Goal: Transaction & Acquisition: Purchase product/service

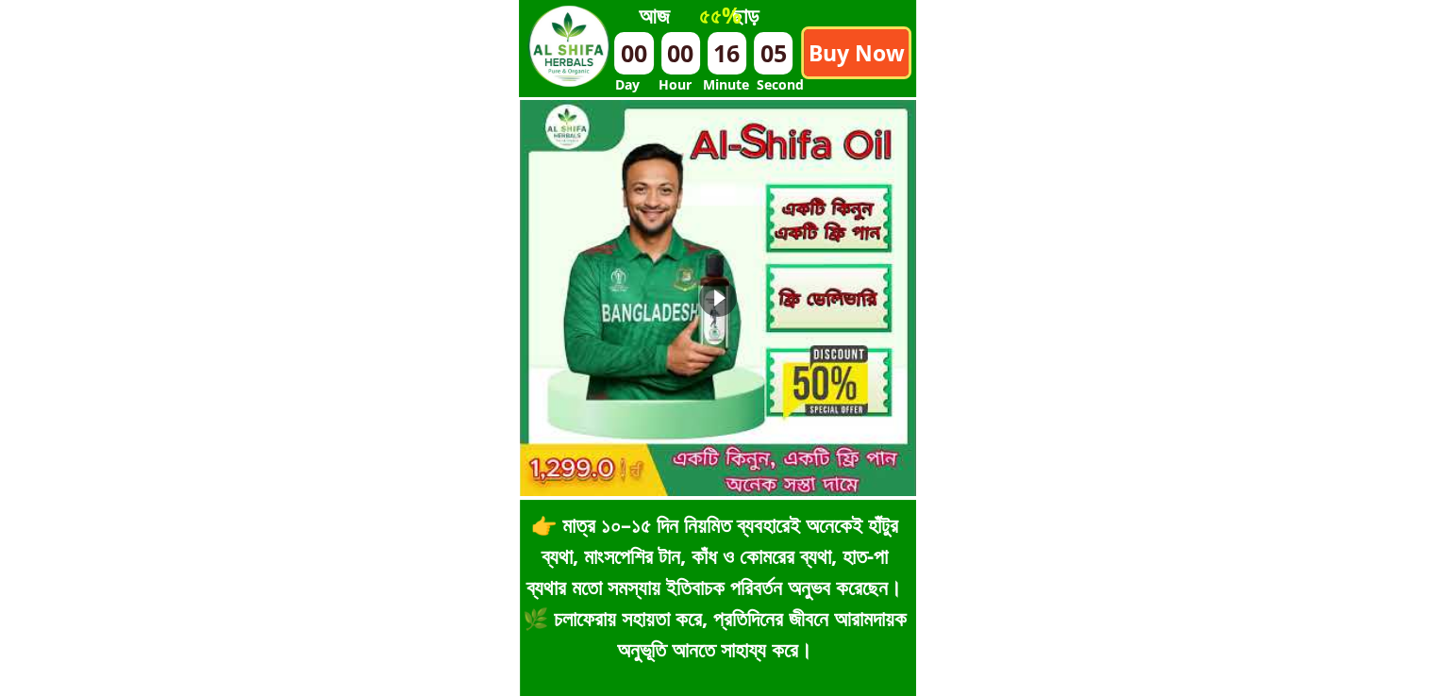
click at [868, 39] on p "Buy Now" at bounding box center [856, 52] width 105 height 47
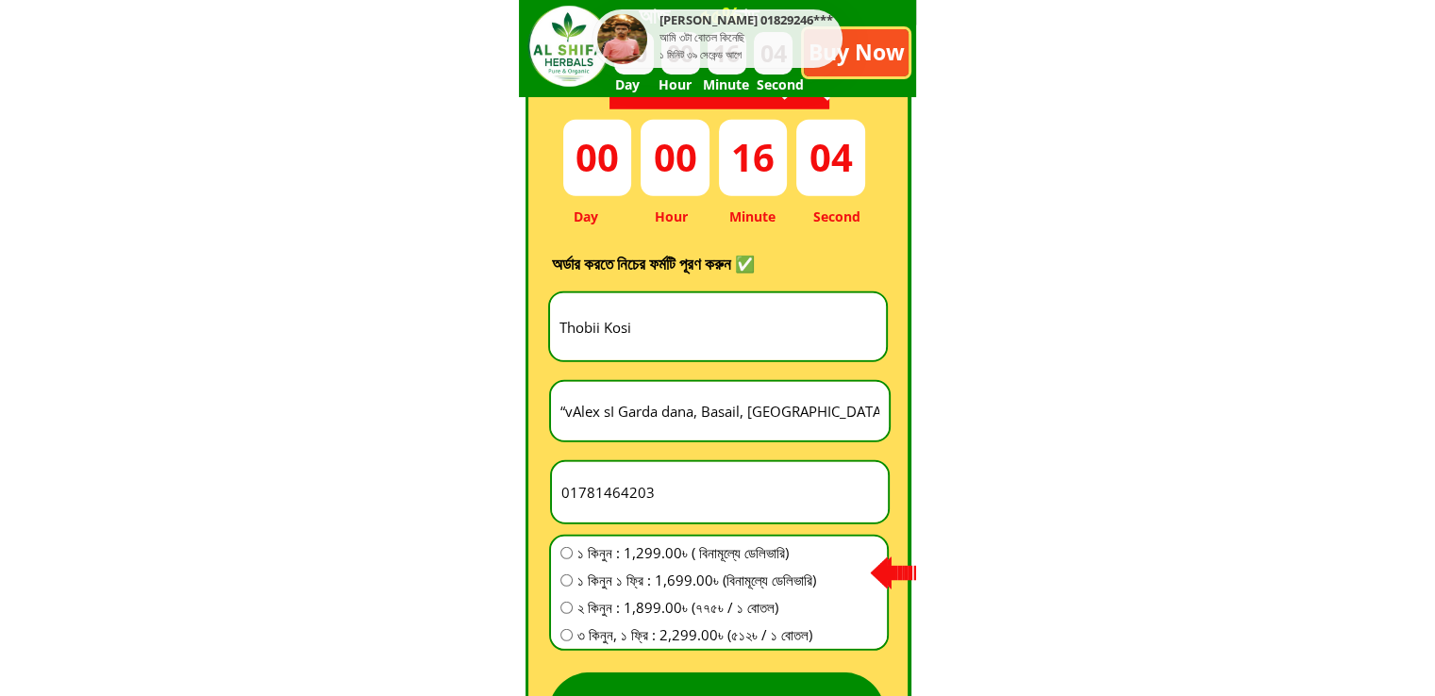
scroll to position [5257, 0]
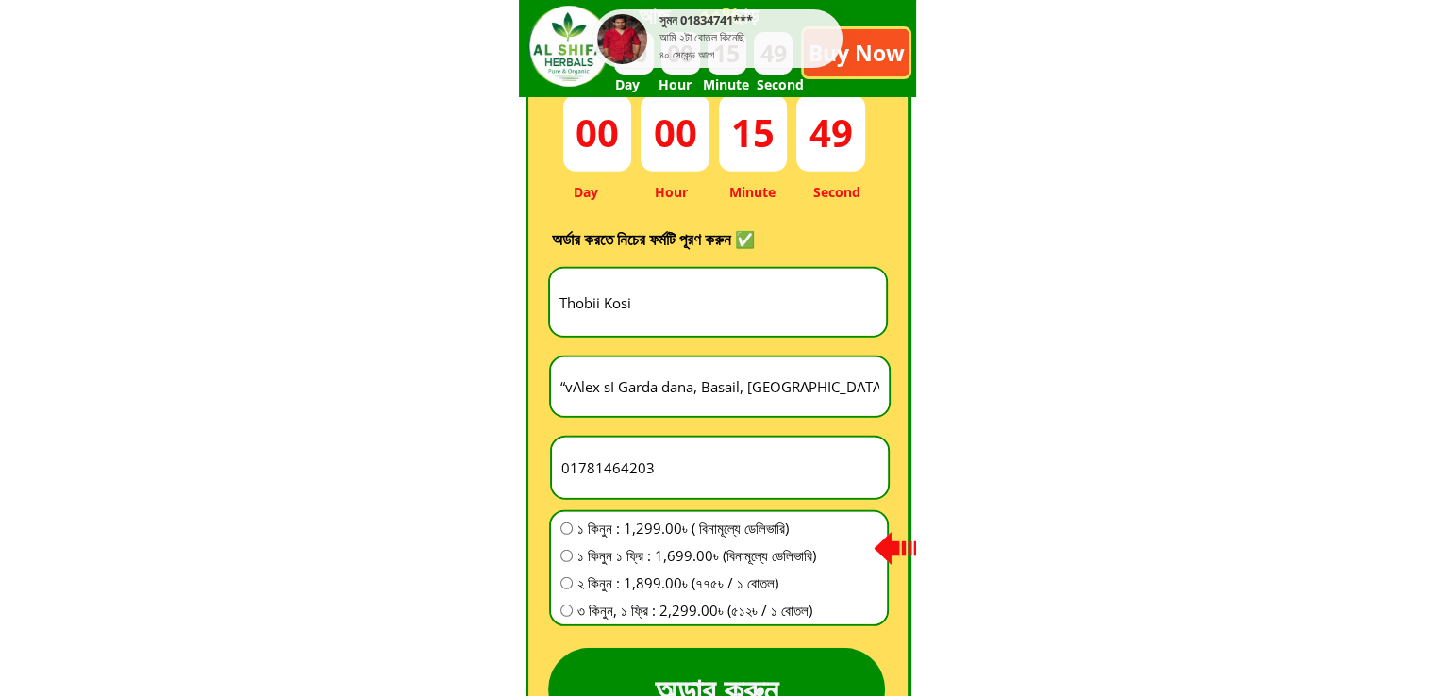
click at [743, 291] on input "Thobii Kosi" at bounding box center [718, 302] width 326 height 67
paste input "Md [PERSON_NAME]"
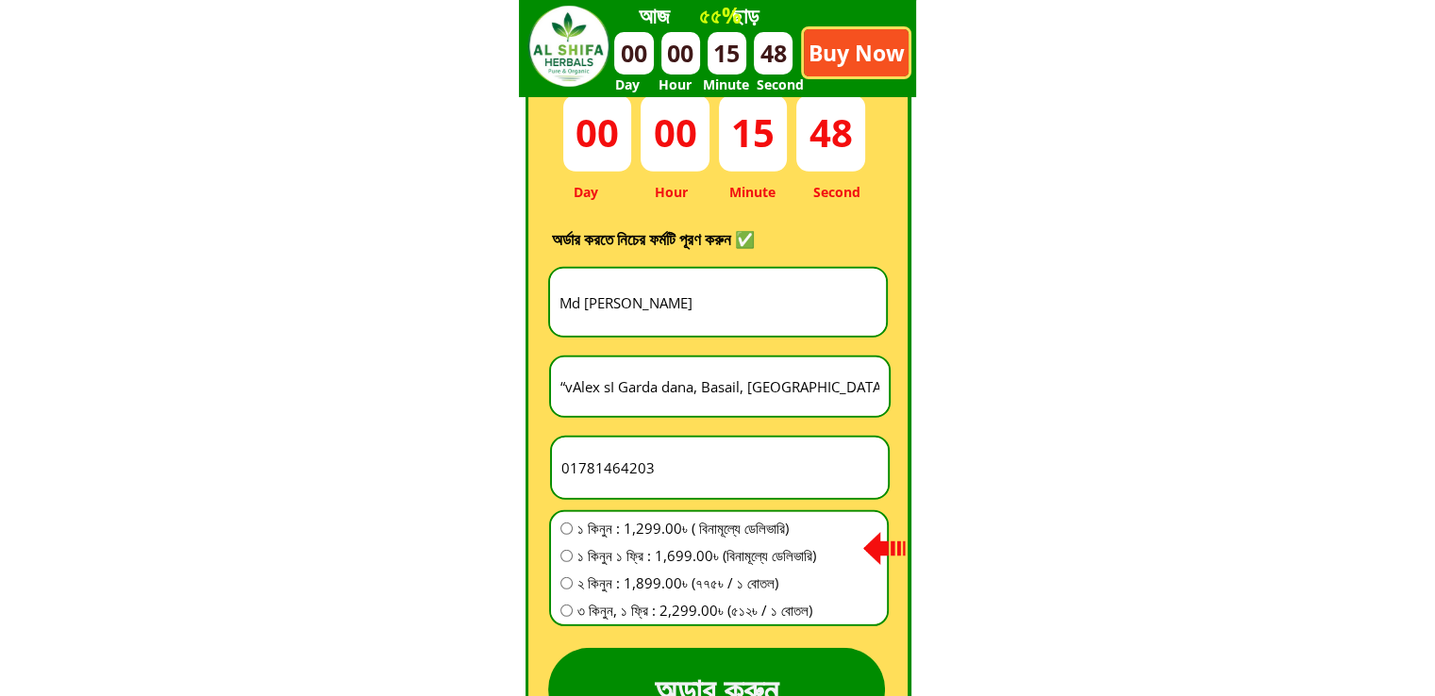
type input "Md [PERSON_NAME]"
click at [763, 392] on input "“vAlex sI Garda dana, Basail, [GEOGRAPHIC_DATA], [GEOGRAPHIC_DATA].”" at bounding box center [720, 387] width 328 height 58
click at [686, 471] on input "01781464203" at bounding box center [720, 468] width 326 height 60
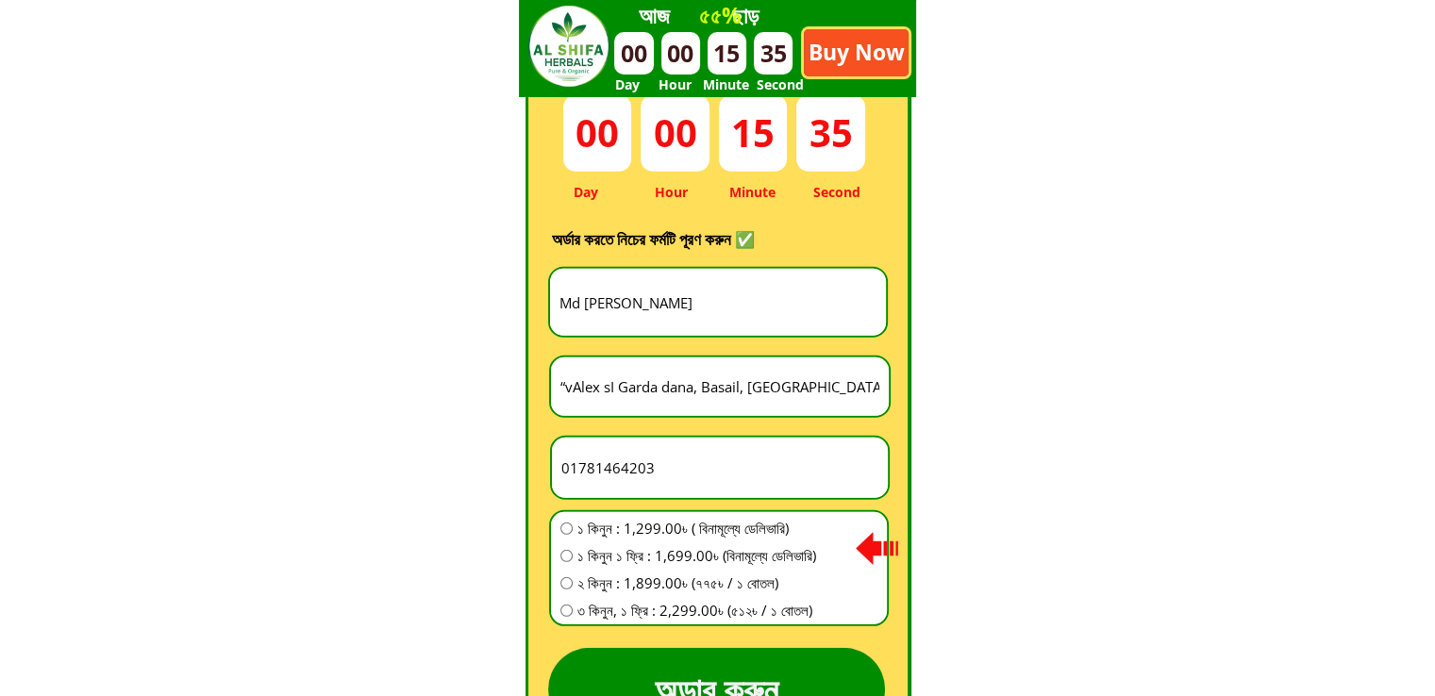
click at [686, 471] on input "01781464203" at bounding box center [720, 468] width 326 height 60
paste input "22976645"
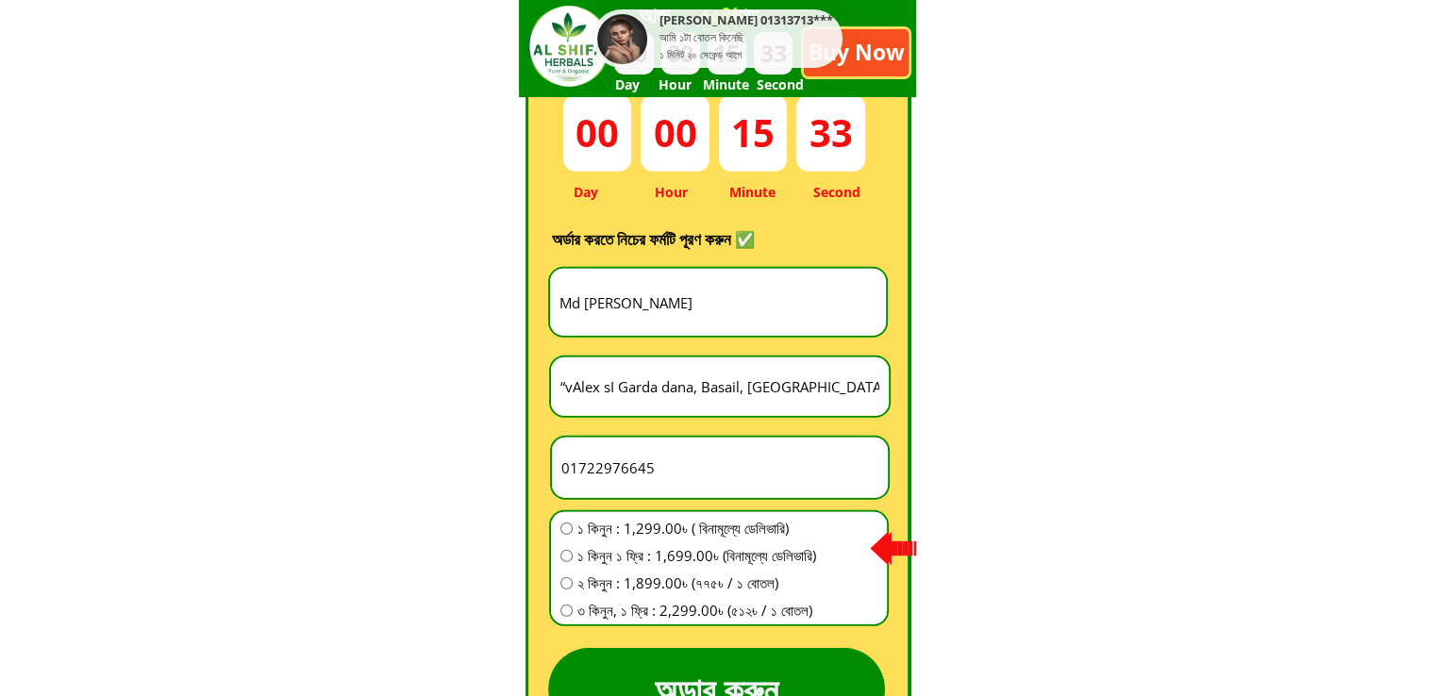
type input "01722976645"
click at [687, 384] on input "“vAlex sI Garda dana, Basail, [GEOGRAPHIC_DATA], [GEOGRAPHIC_DATA].”" at bounding box center [720, 387] width 328 height 58
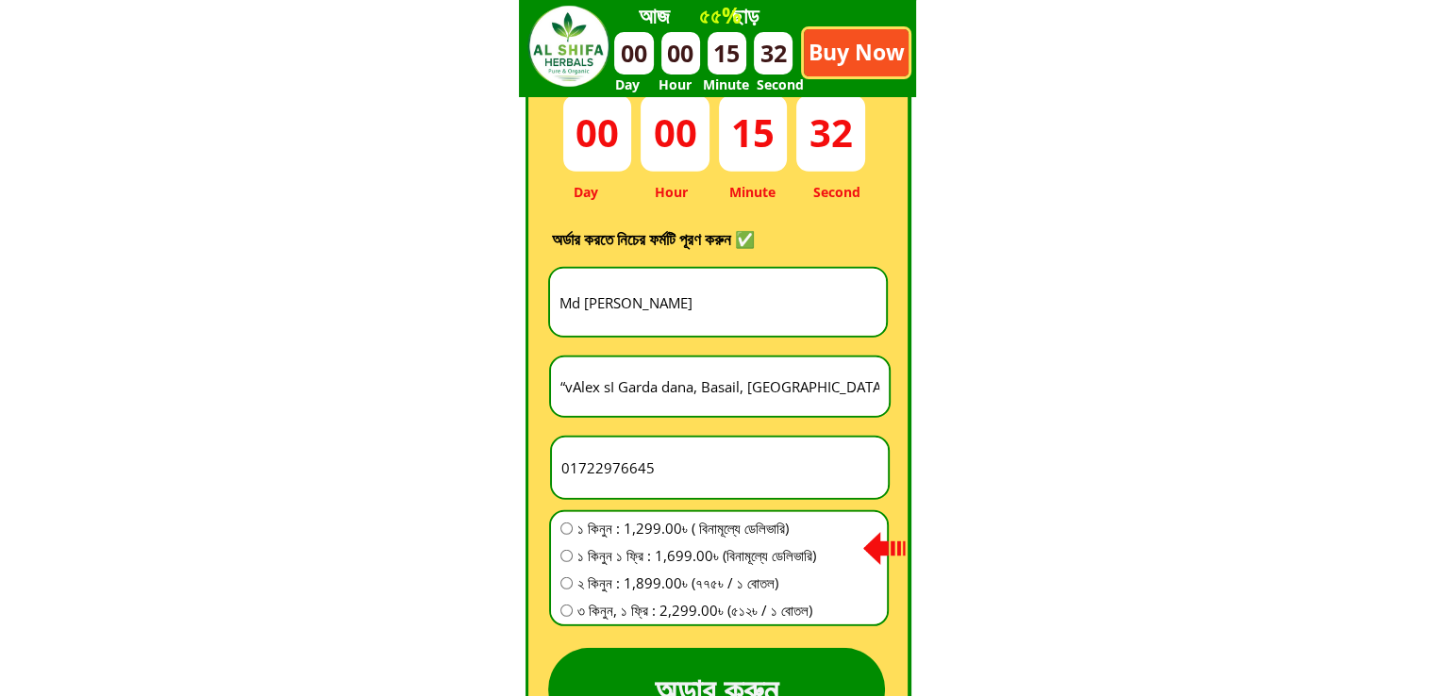
paste input "01722976645"
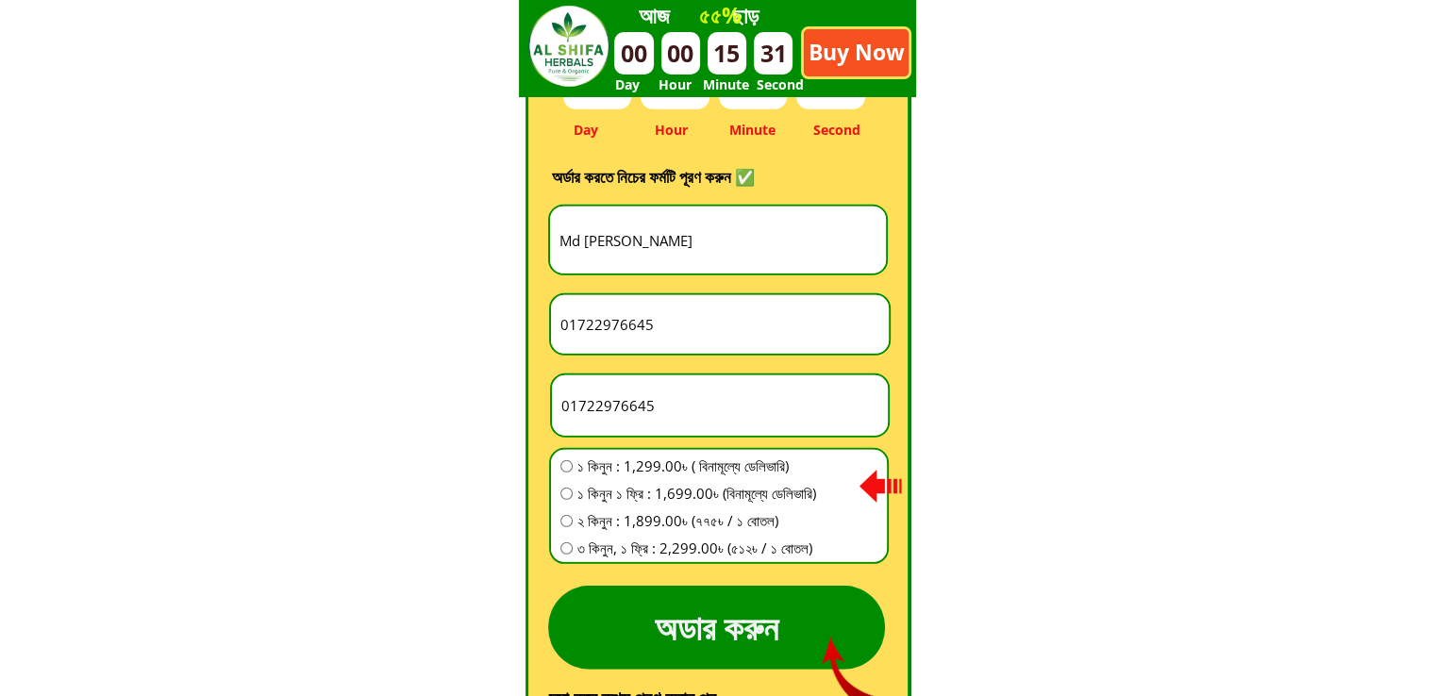
scroll to position [5351, 0]
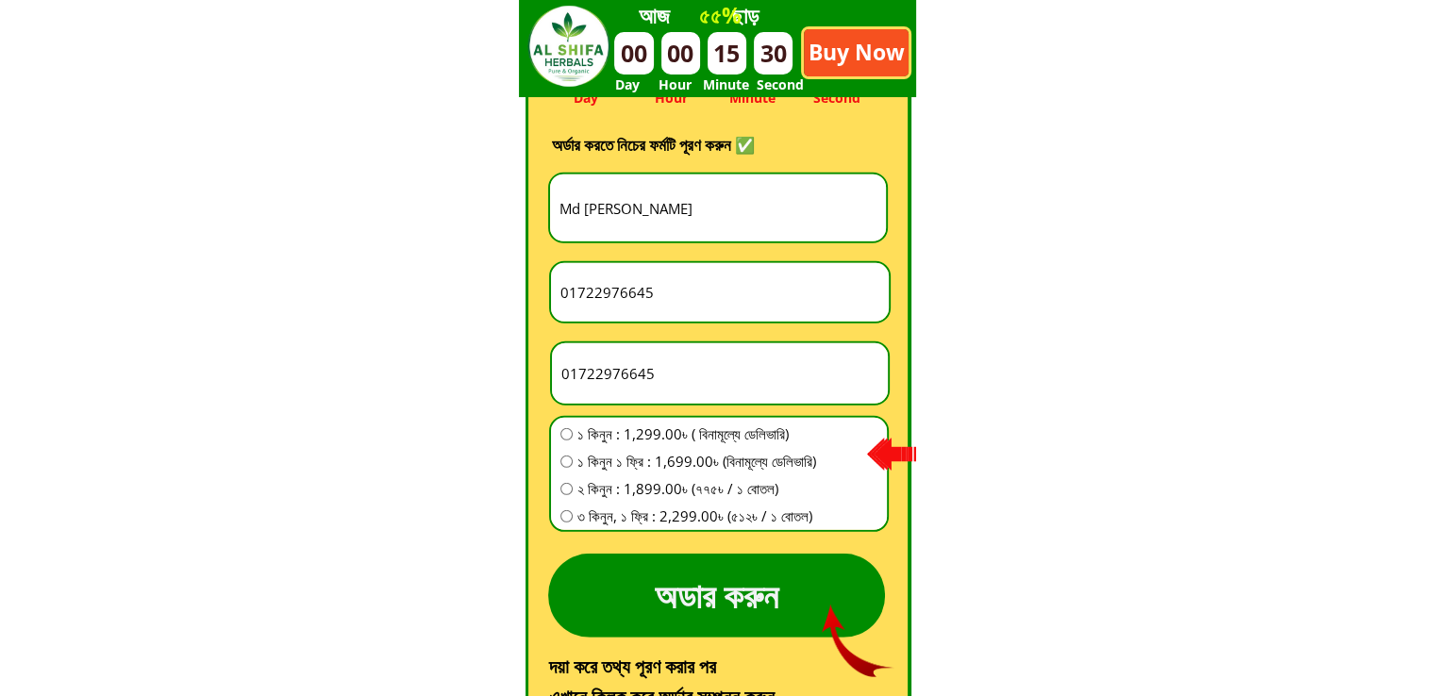
type input "01722976645"
click at [707, 436] on span "১ কিনুন : 1,299.00৳ ( বিনামূল্যে ডেলিভারি)" at bounding box center [696, 434] width 239 height 23
radio input "true"
click at [725, 584] on p "অডার করুন" at bounding box center [716, 596] width 337 height 84
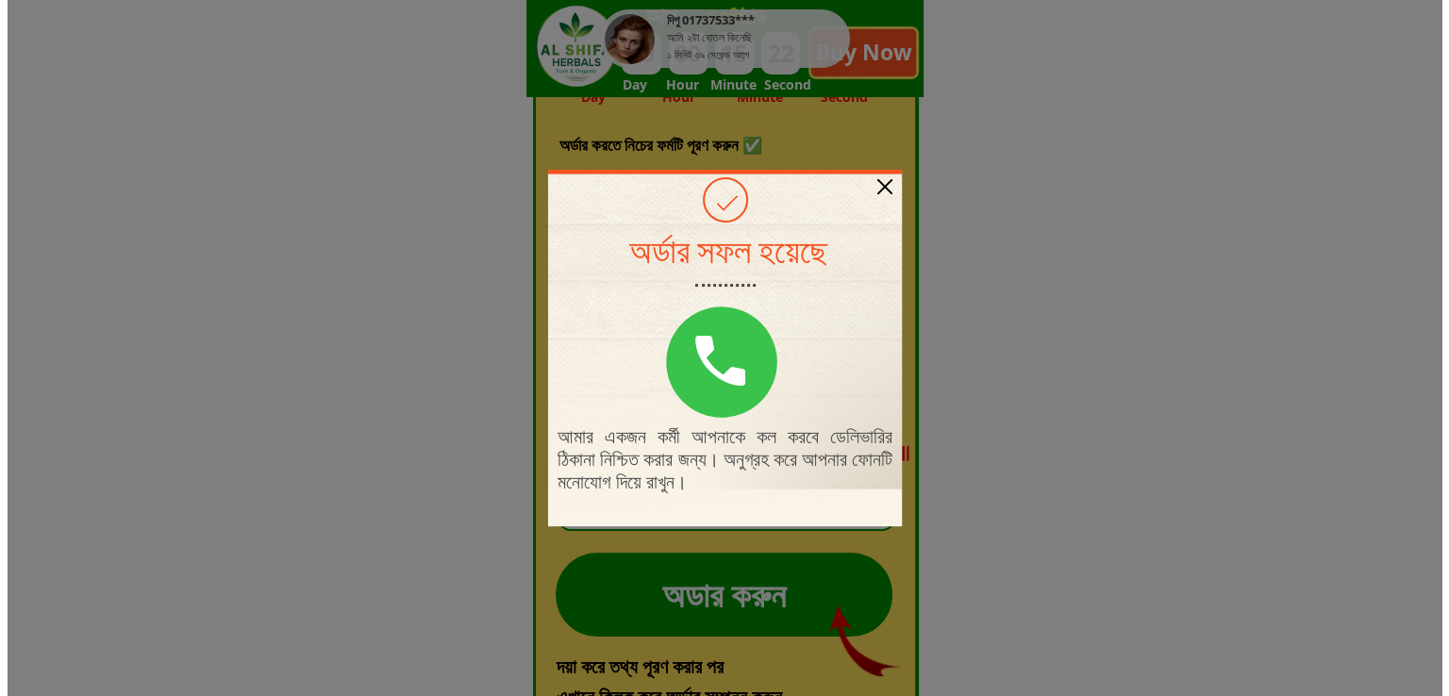
scroll to position [0, 0]
